Goal: Find specific page/section: Find specific page/section

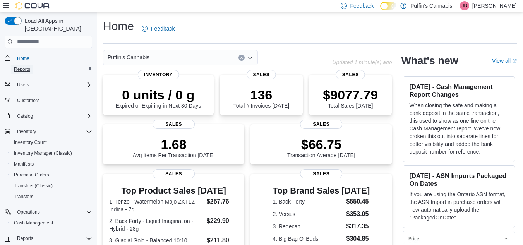
click at [25, 66] on span "Reports" at bounding box center [22, 69] width 16 height 6
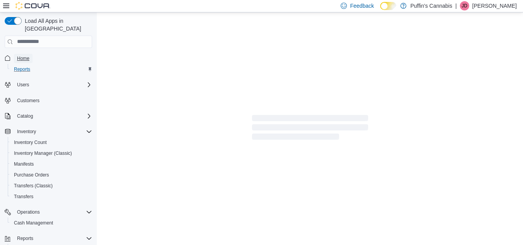
click at [26, 55] on span "Home" at bounding box center [23, 58] width 12 height 6
